Goal: Use online tool/utility

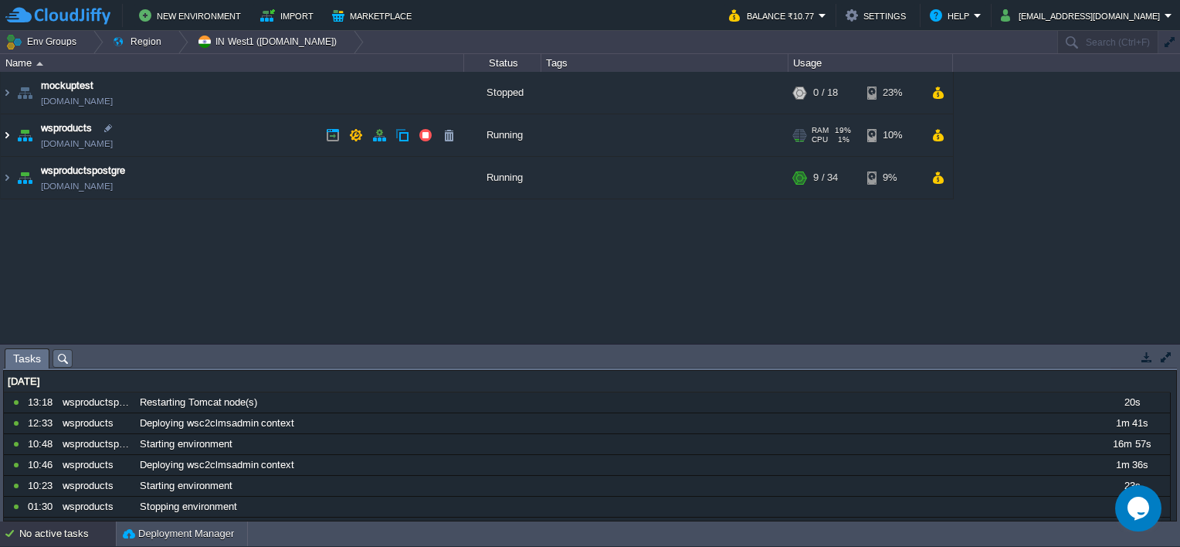
click at [9, 134] on img at bounding box center [7, 135] width 12 height 42
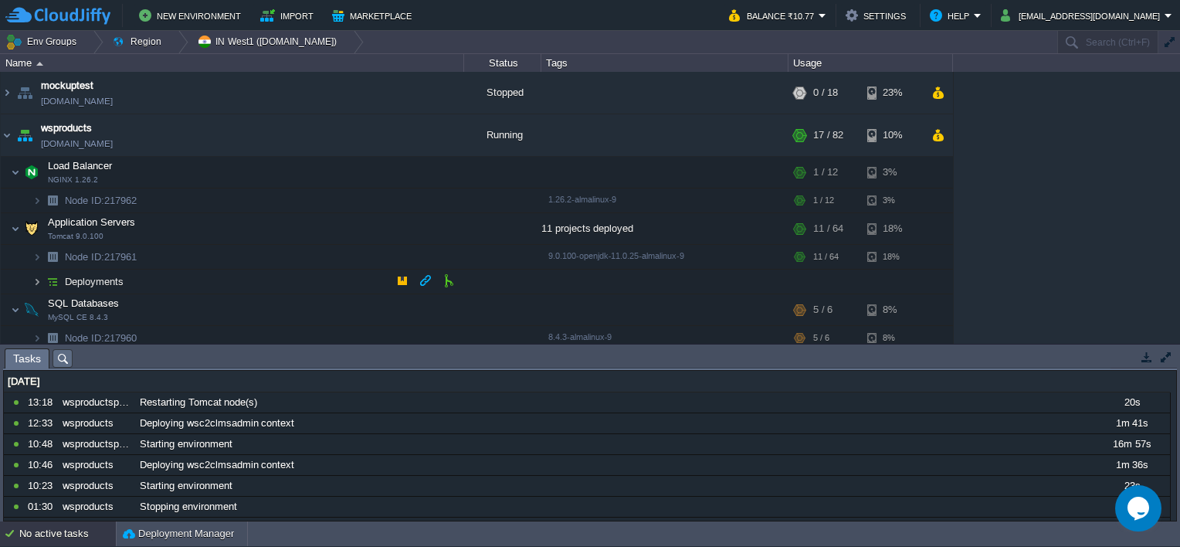
click at [40, 285] on img at bounding box center [36, 282] width 9 height 24
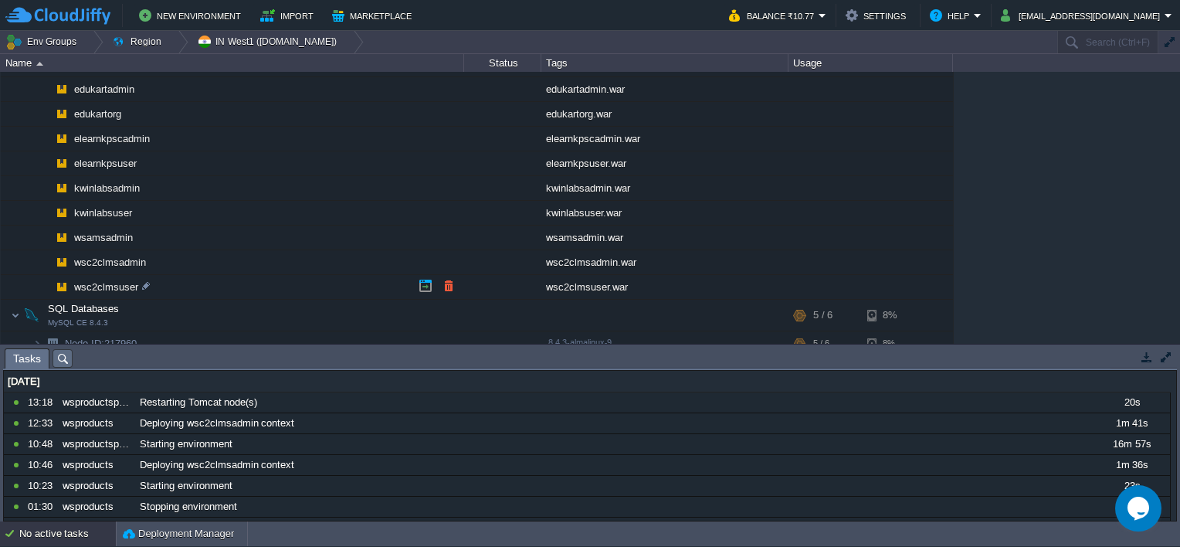
scroll to position [272, 0]
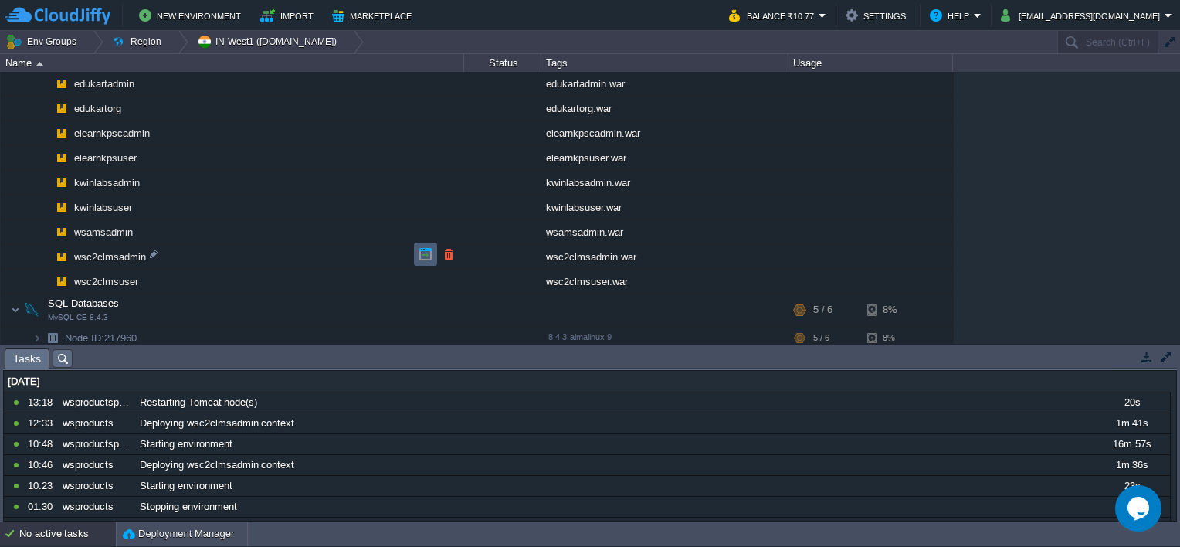
click at [421, 252] on button "button" at bounding box center [426, 254] width 14 height 14
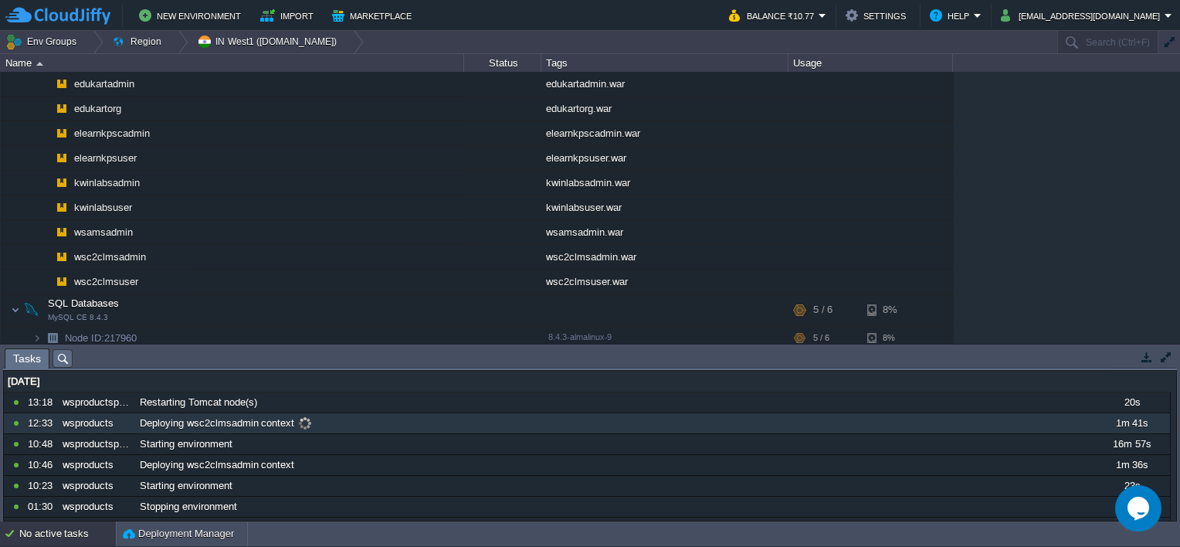
click at [300, 422] on span at bounding box center [304, 423] width 21 height 14
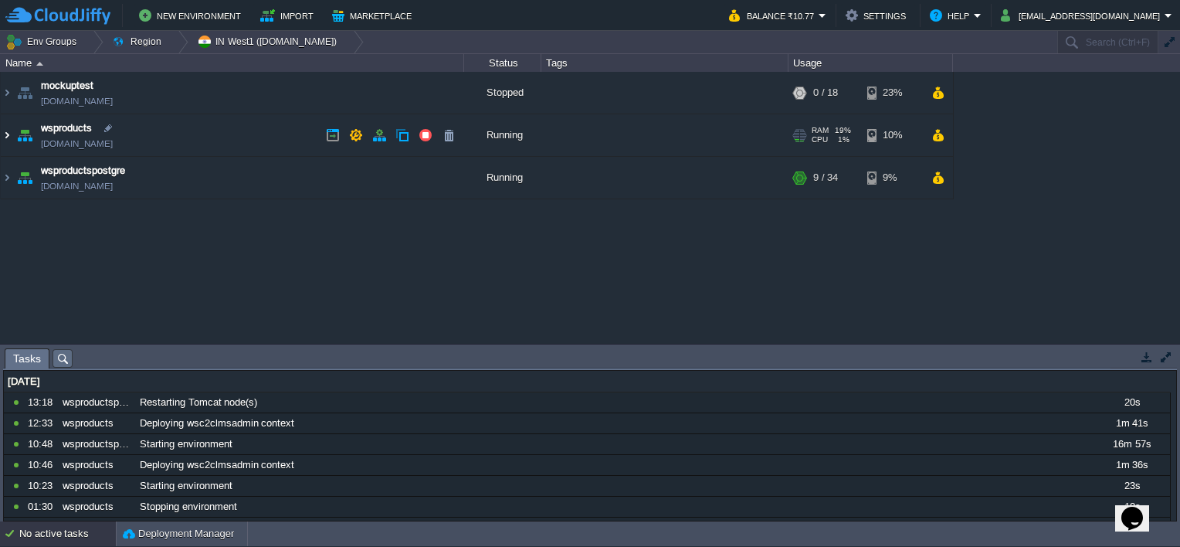
click at [5, 132] on img at bounding box center [7, 135] width 12 height 42
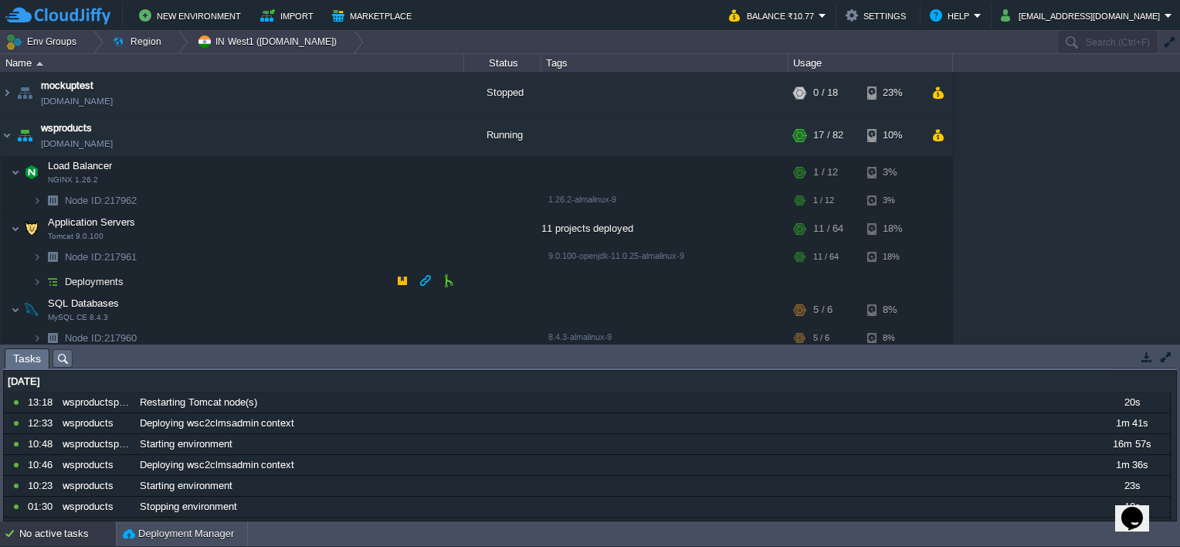
scroll to position [48, 0]
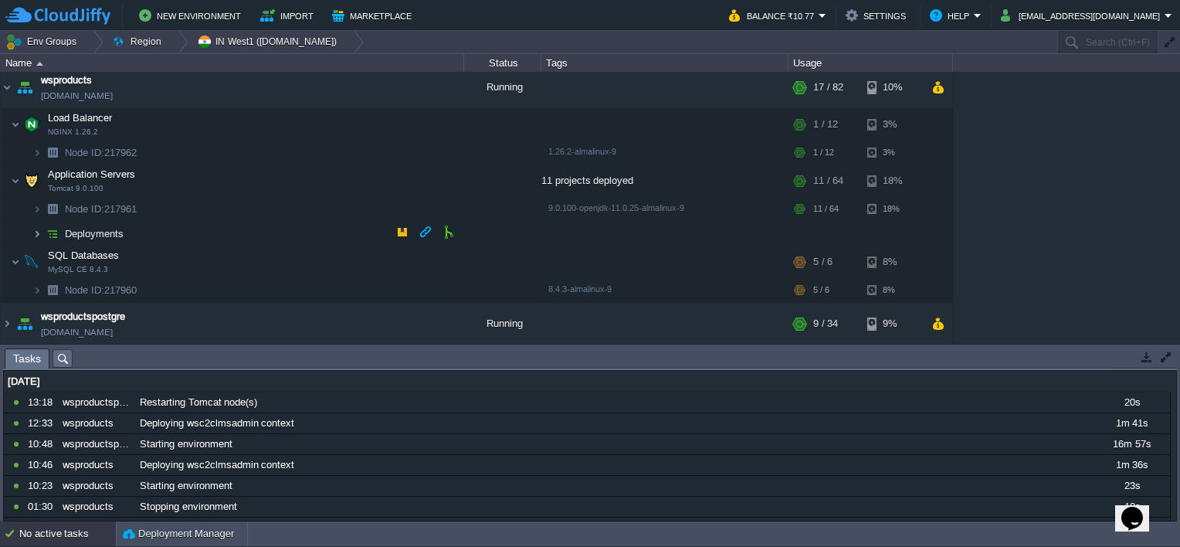
click at [38, 233] on img at bounding box center [36, 234] width 9 height 24
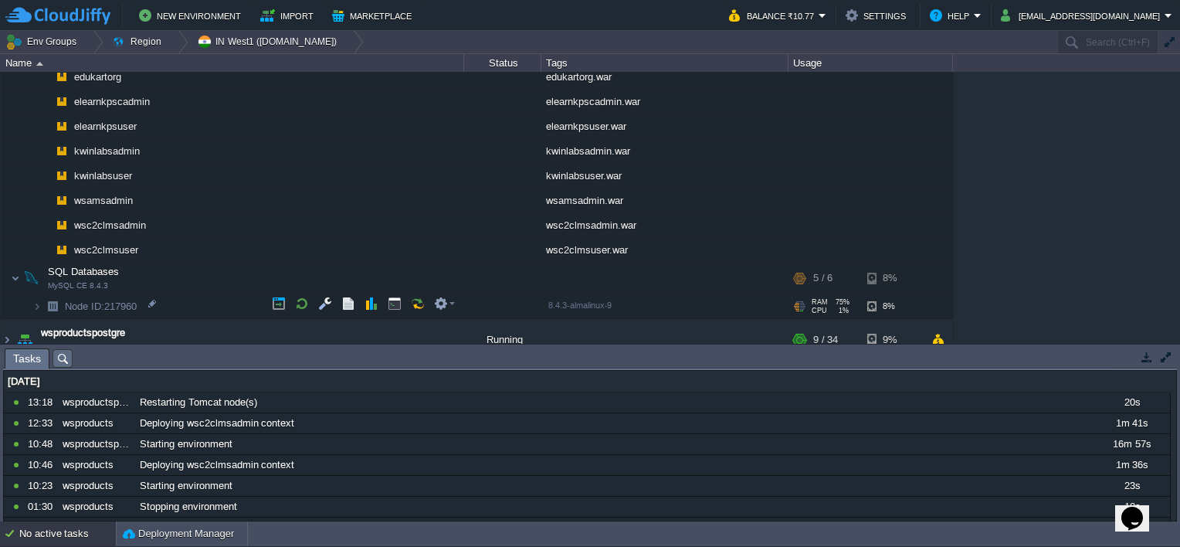
scroll to position [318, 0]
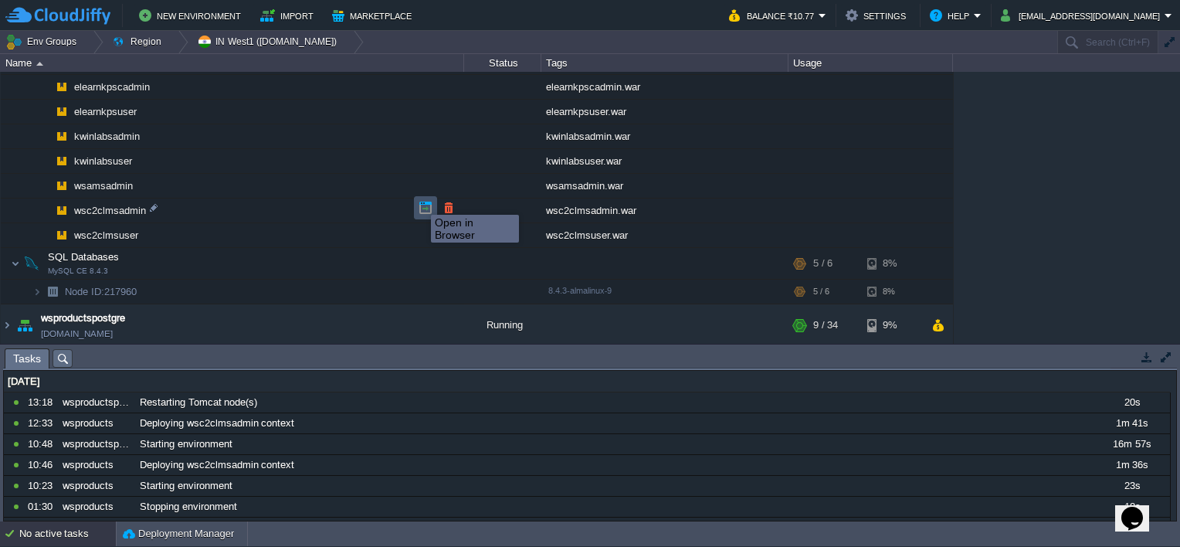
click at [419, 201] on button "button" at bounding box center [426, 208] width 14 height 14
